Goal: Use online tool/utility: Utilize a website feature to perform a specific function

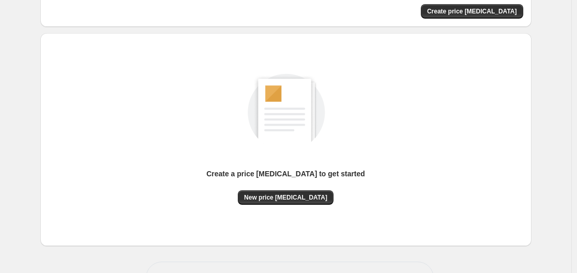
scroll to position [114, 0]
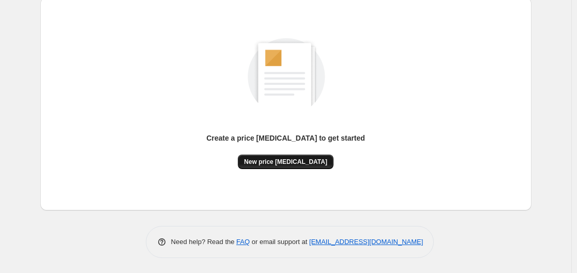
click at [280, 161] on span "New price change job" at bounding box center [285, 162] width 83 height 8
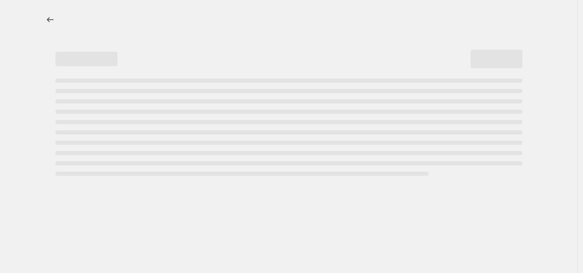
select select "percentage"
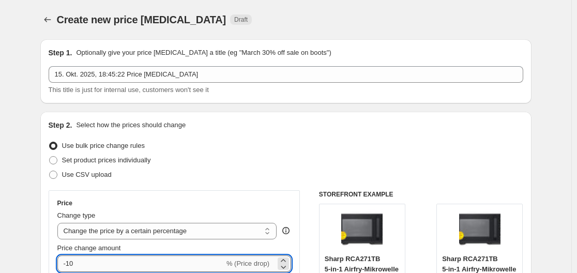
click at [139, 264] on input "-10" at bounding box center [140, 264] width 167 height 17
type input "-1"
type input "-30"
click at [393, 129] on div "Step 2. Select how the prices should change" at bounding box center [286, 125] width 475 height 10
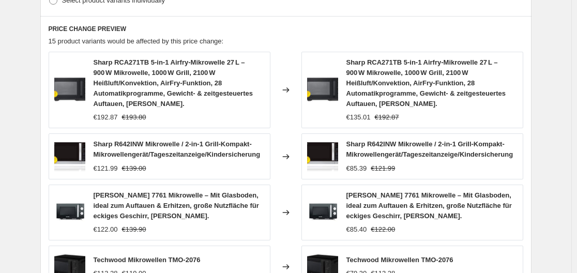
scroll to position [837, 0]
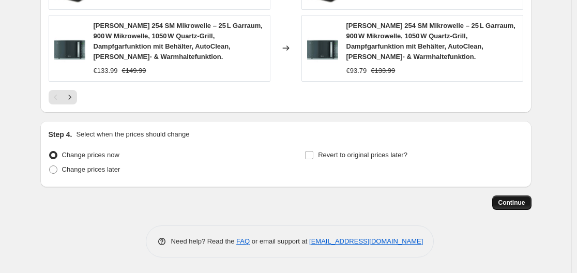
click at [525, 203] on span "Continue" at bounding box center [512, 203] width 27 height 8
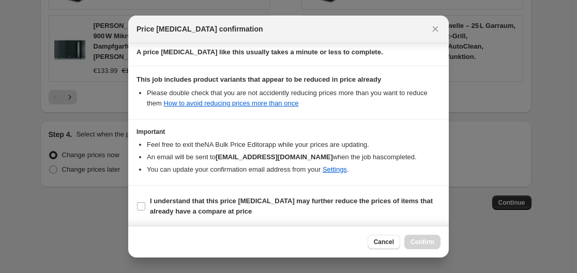
scroll to position [162, 0]
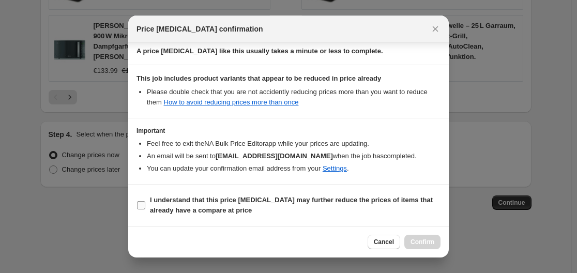
click at [154, 209] on b "I understand that this price change job may further reduce the prices of items …" at bounding box center [291, 205] width 283 height 18
click at [145, 209] on input "I understand that this price change job may further reduce the prices of items …" at bounding box center [141, 205] width 8 height 8
checkbox input "true"
click at [432, 243] on span "Confirm" at bounding box center [423, 242] width 24 height 8
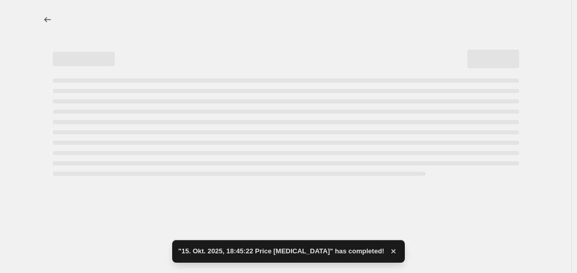
select select "percentage"
